Goal: Task Accomplishment & Management: Use online tool/utility

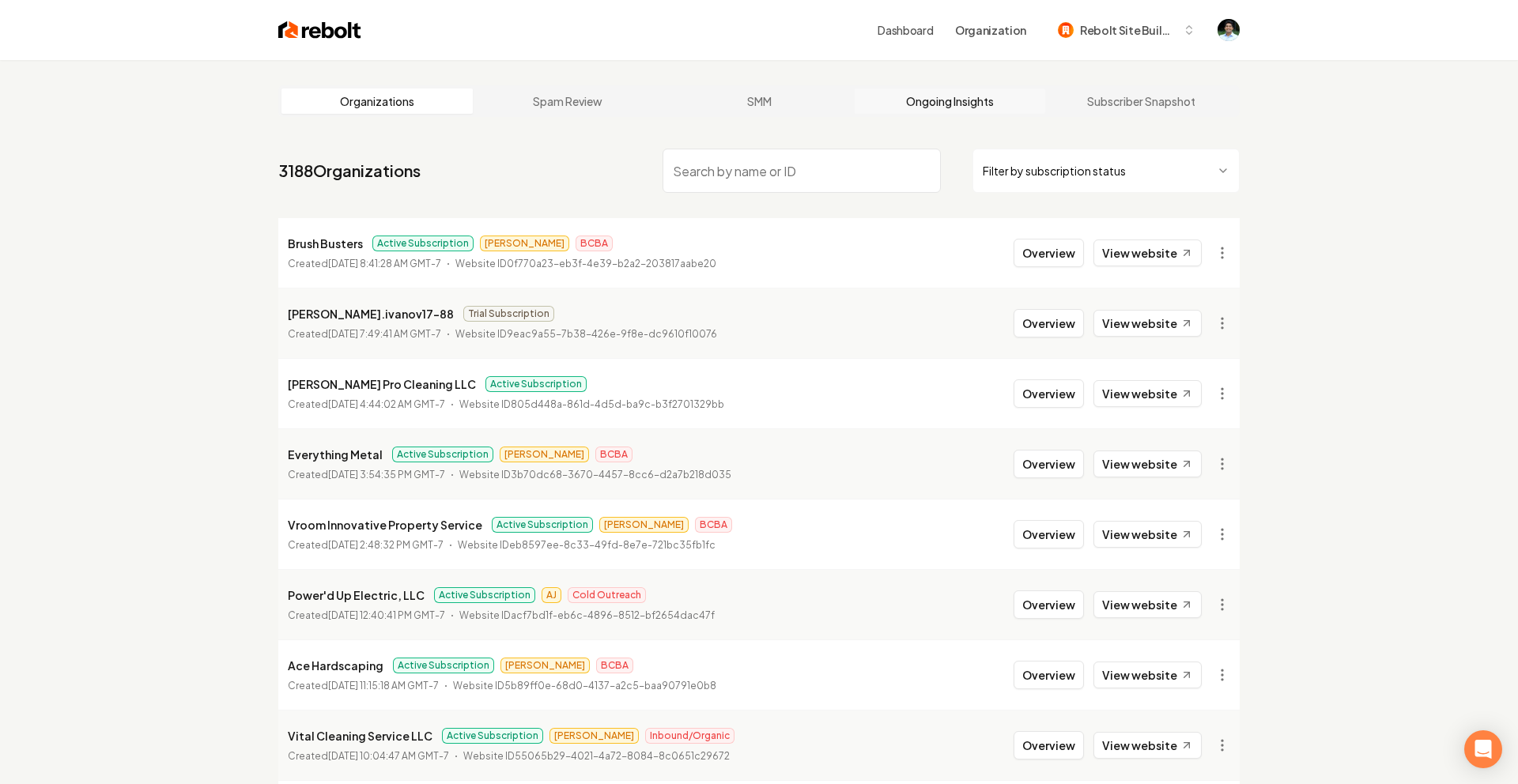
click at [981, 99] on link "Ongoing Insights" at bounding box center [950, 101] width 191 height 26
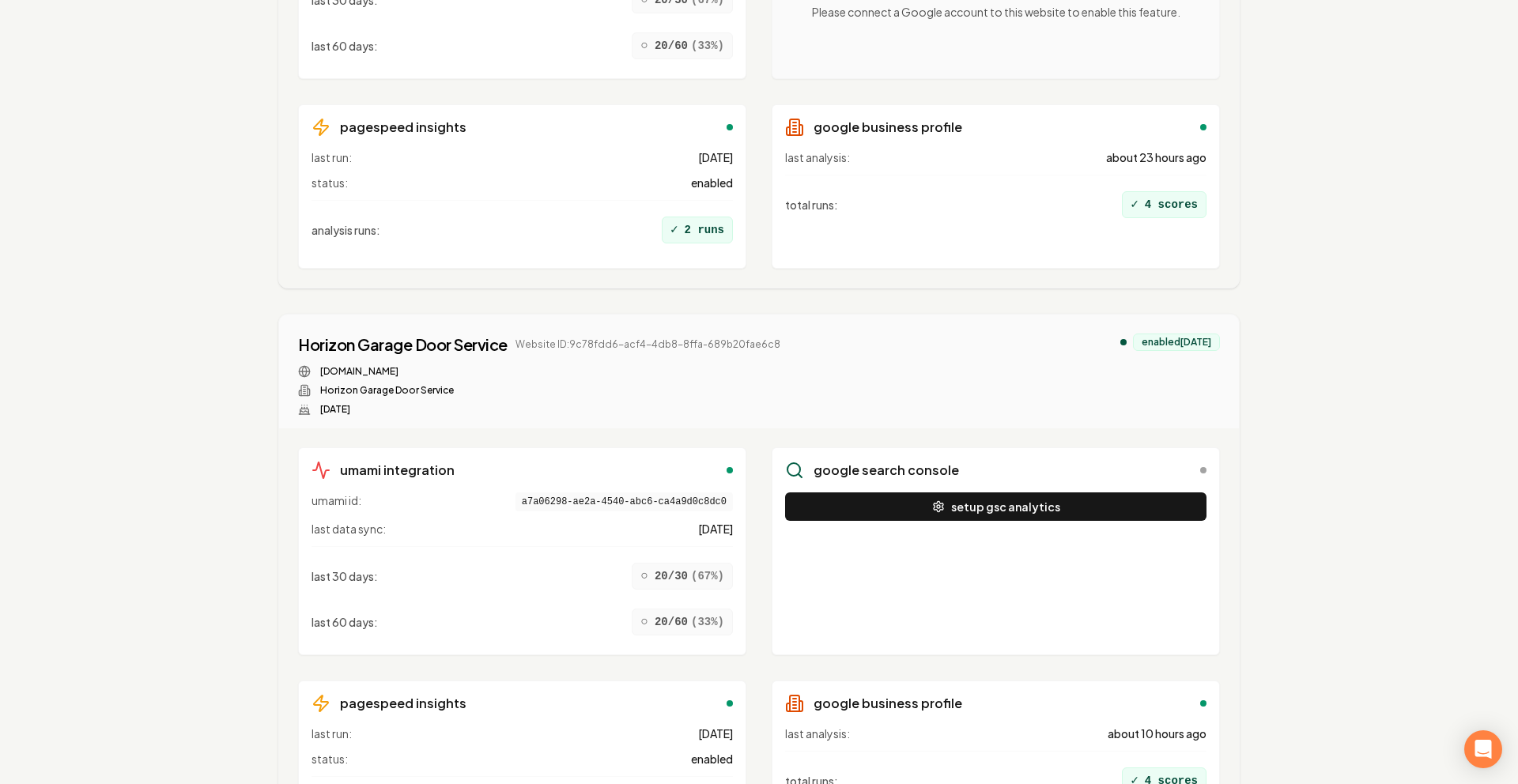
scroll to position [12644, 0]
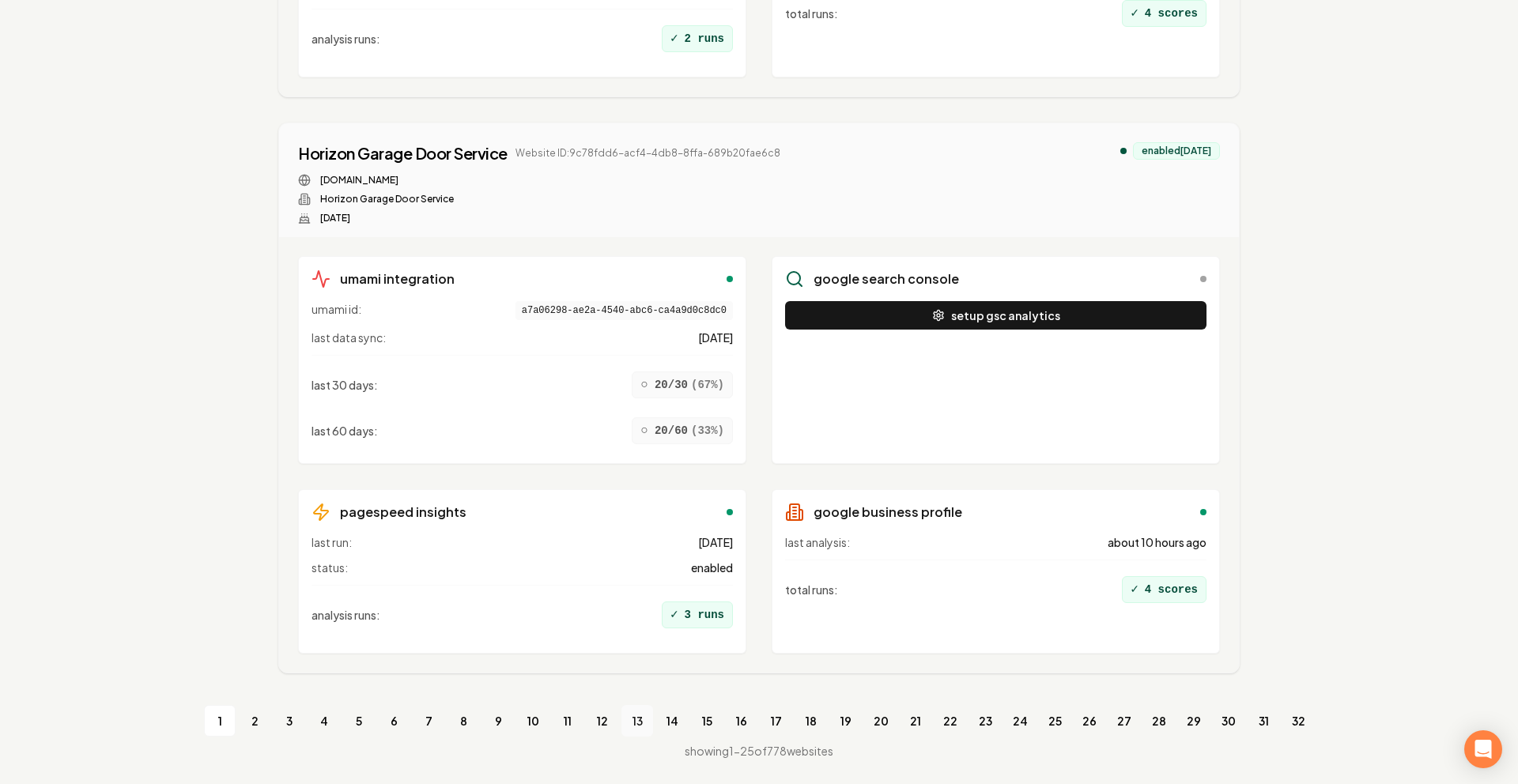
click at [632, 718] on link "13" at bounding box center [638, 721] width 31 height 31
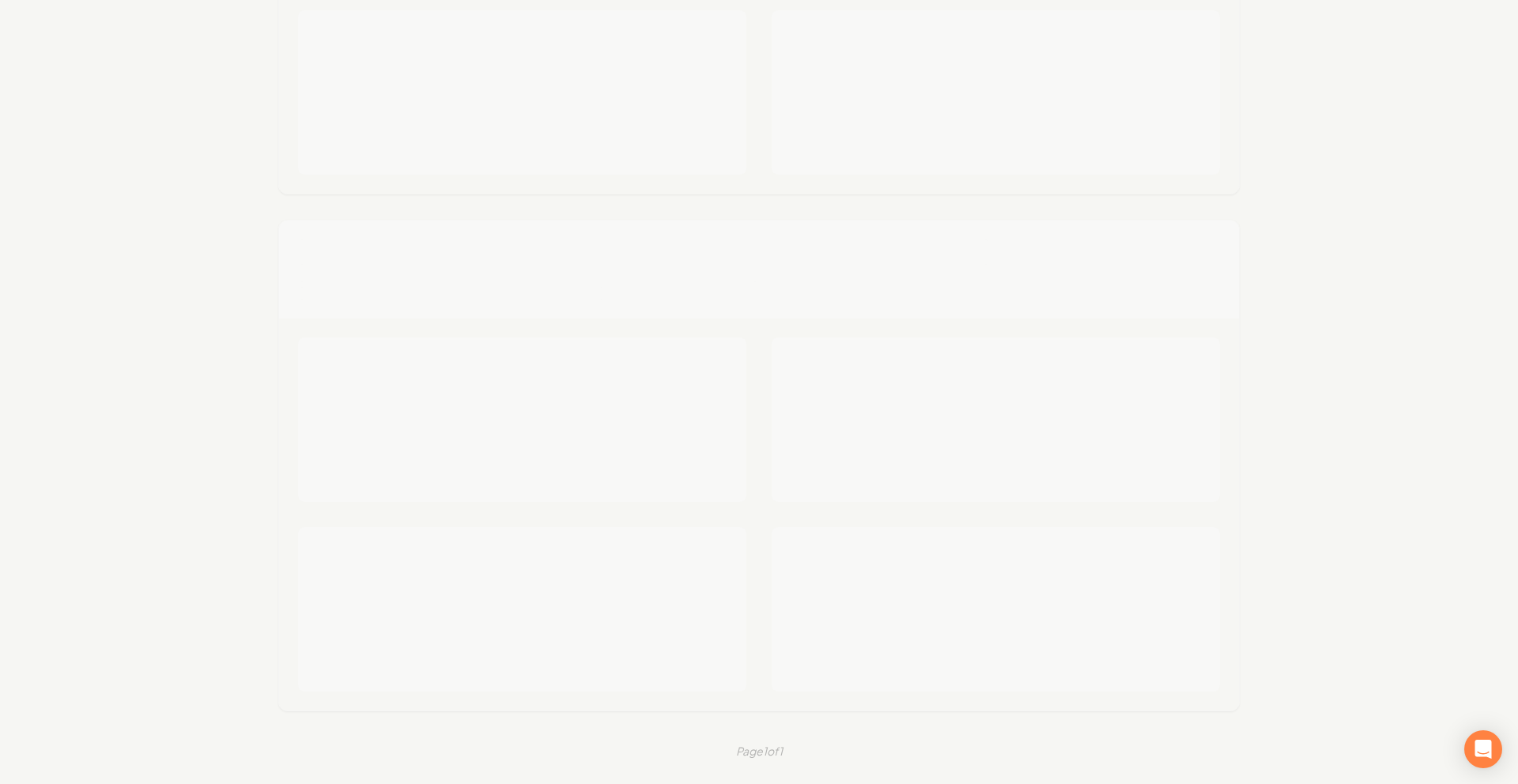
scroll to position [12644, 0]
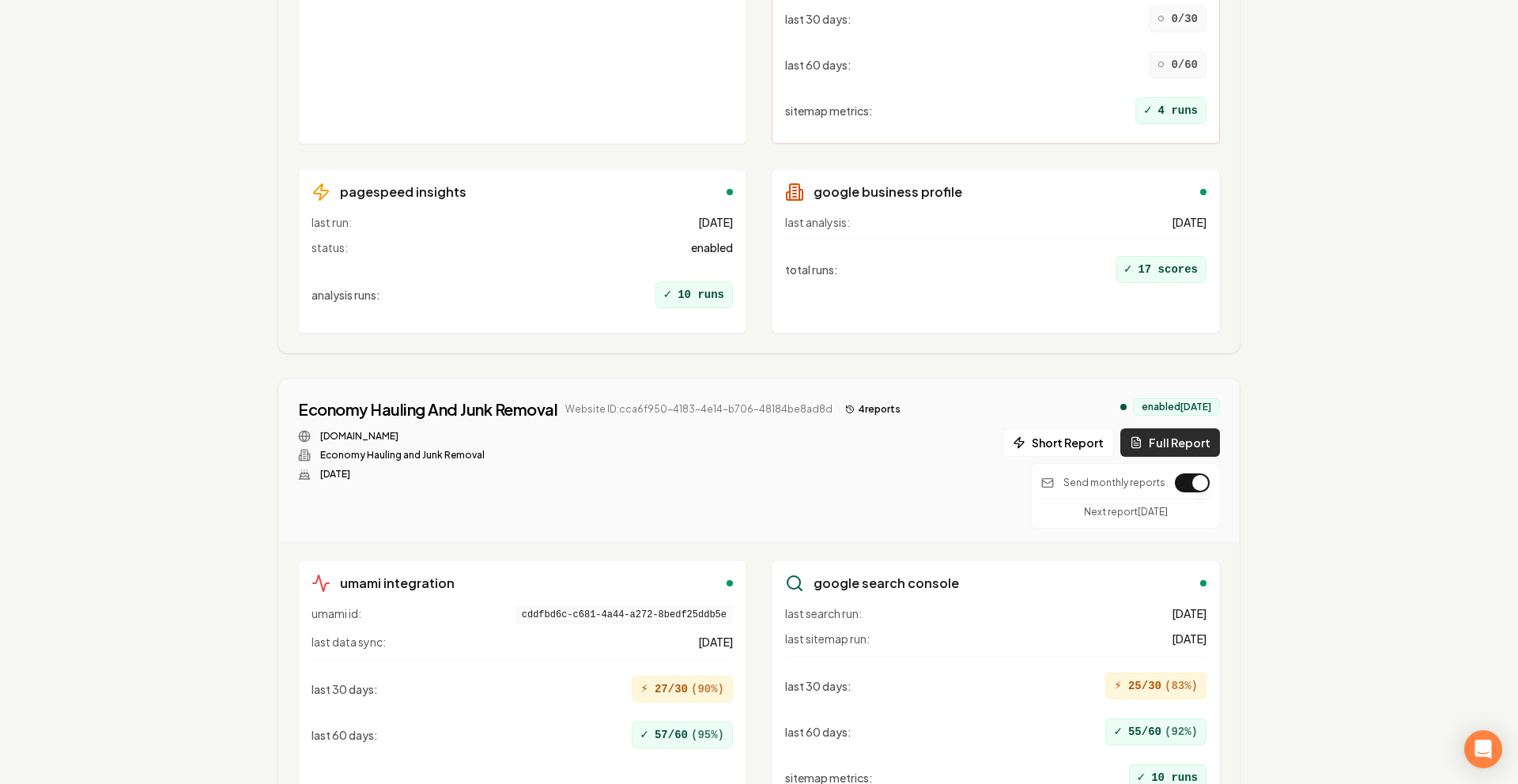
click at [1137, 439] on icon at bounding box center [1135, 443] width 13 height 13
click at [850, 411] on button "4 report s" at bounding box center [873, 409] width 68 height 19
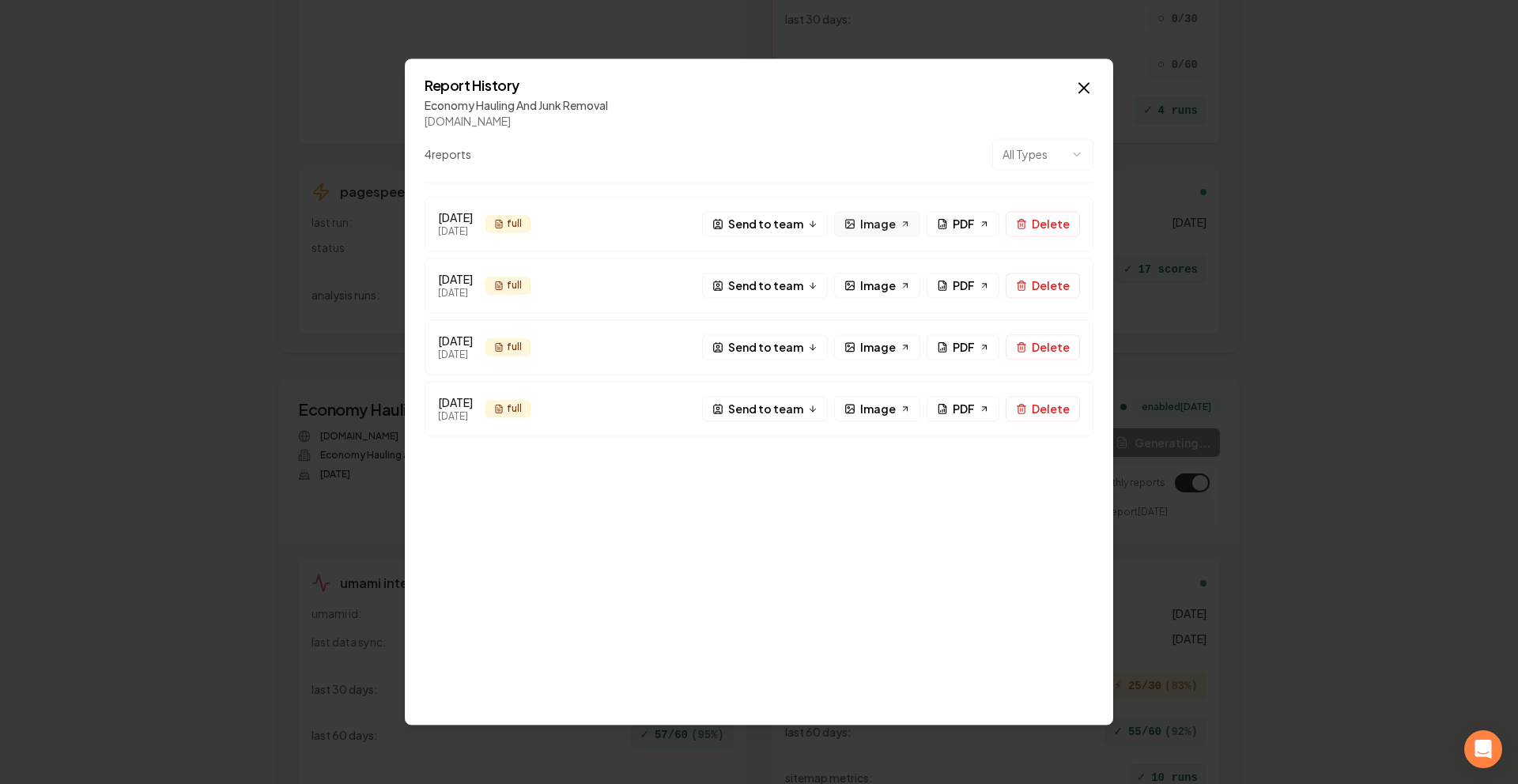
click at [855, 223] on icon at bounding box center [851, 225] width 7 height 5
click at [972, 215] on span "PDF" at bounding box center [963, 223] width 23 height 17
click at [791, 283] on span "Send to team" at bounding box center [765, 285] width 75 height 17
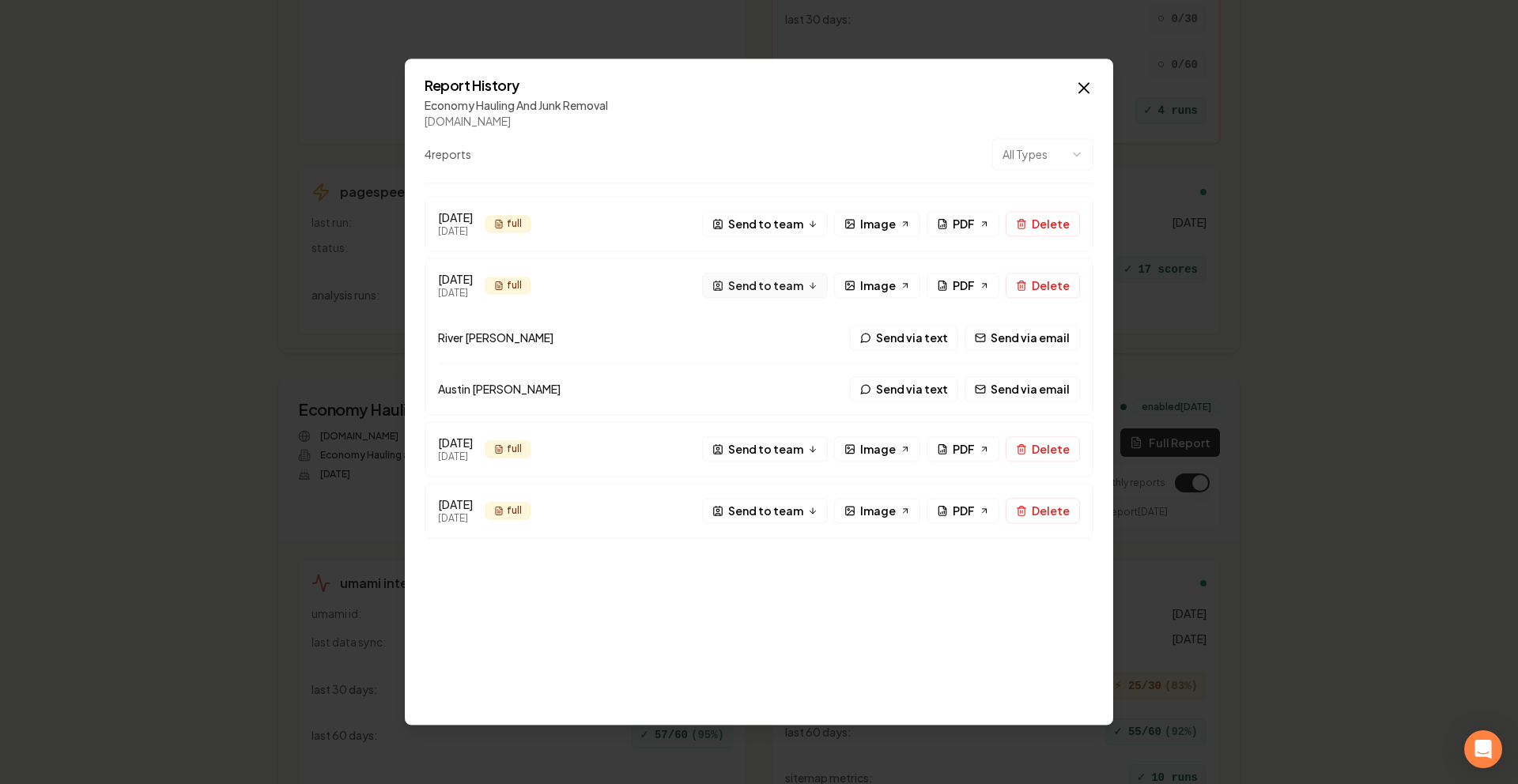
click at [791, 283] on span "Send to team" at bounding box center [765, 285] width 75 height 17
click at [1086, 82] on icon "button" at bounding box center [1083, 88] width 19 height 19
